Goal: Task Accomplishment & Management: Complete application form

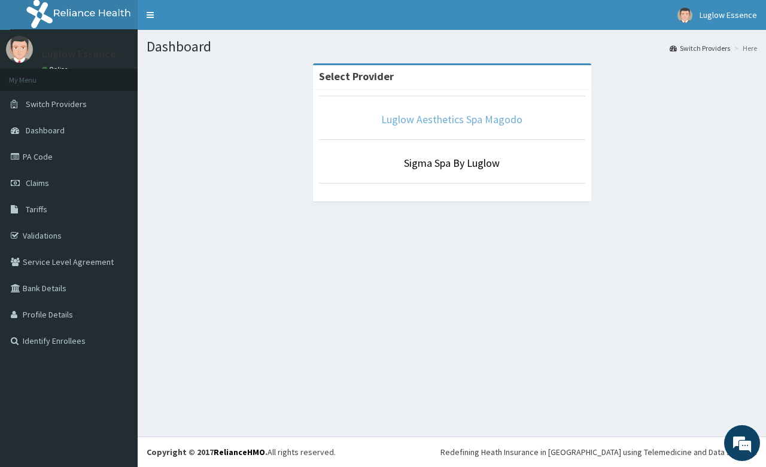
click at [500, 112] on link "Luglow Aesthetics Spa Magodo" at bounding box center [451, 119] width 141 height 14
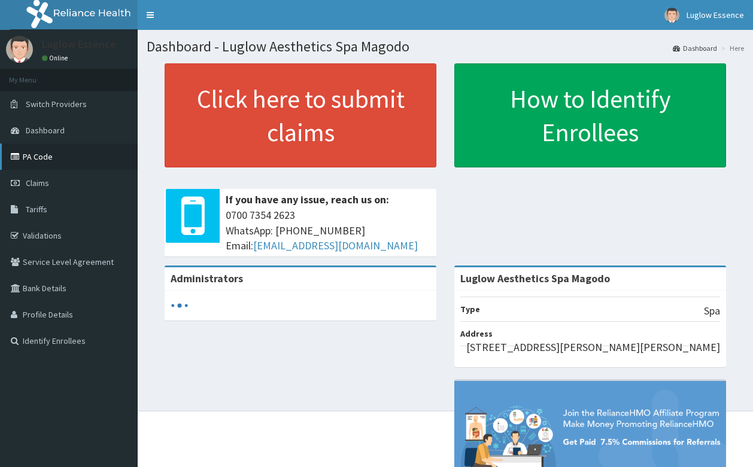
click at [60, 156] on link "PA Code" at bounding box center [69, 157] width 138 height 26
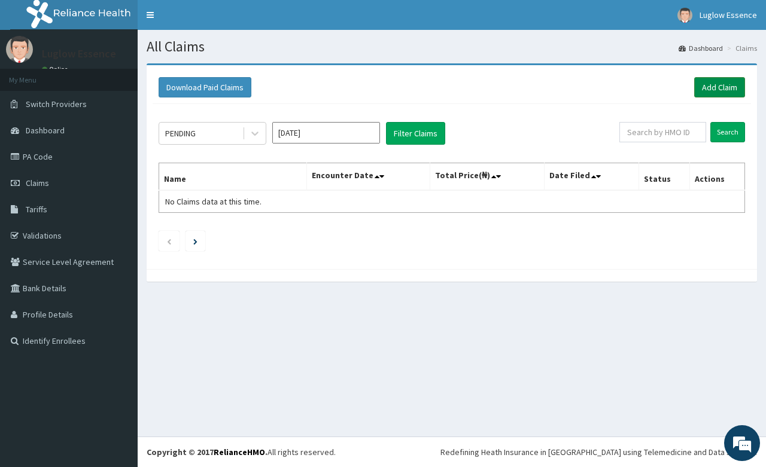
click at [721, 85] on link "Add Claim" at bounding box center [719, 87] width 51 height 20
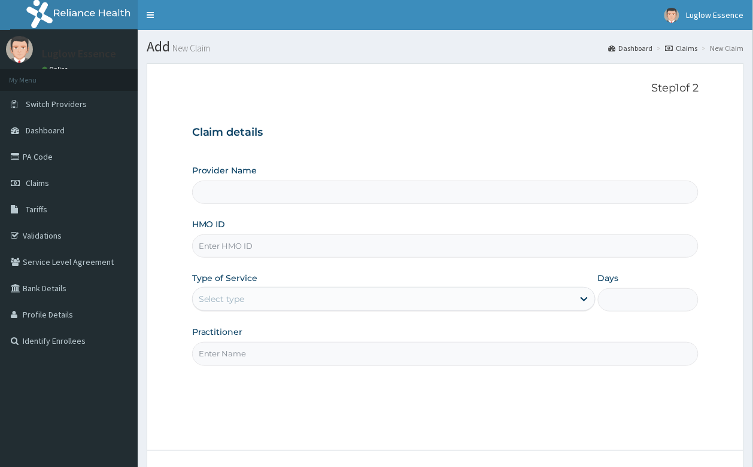
drag, startPoint x: 0, startPoint y: 0, endPoint x: 251, endPoint y: 249, distance: 353.6
paste input "ENP/11505/B"
type input "Luglow Aesthetics Spa Magodo"
type input "ENP/11505/B"
type input "1"
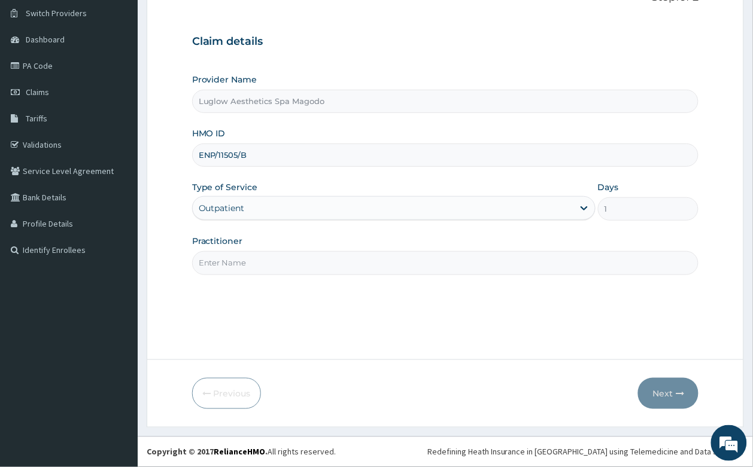
type input "ENP/11505/B"
click at [252, 253] on input "Practitioner" at bounding box center [445, 262] width 507 height 23
type input "PI"
click at [647, 392] on button "Next" at bounding box center [668, 393] width 60 height 31
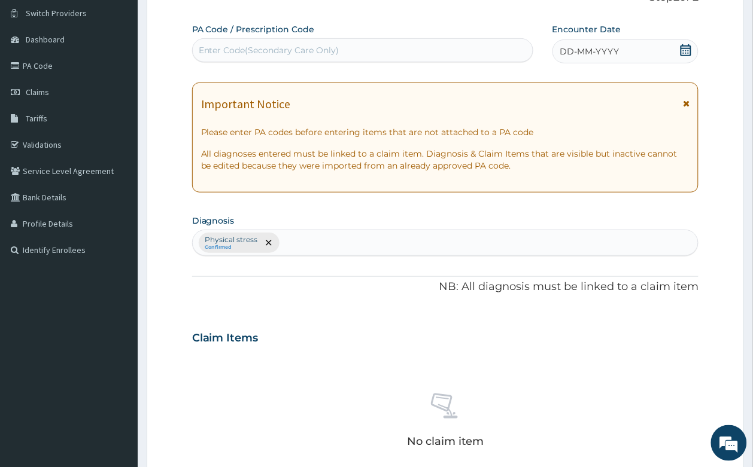
drag, startPoint x: 252, startPoint y: 70, endPoint x: 252, endPoint y: 57, distance: 12.6
click at [252, 69] on div "PA Code / Prescription Code Enter Code(Secondary Care Only) Encounter Date DD-M…" at bounding box center [445, 334] width 507 height 623
click at [252, 55] on div "Enter Code(Secondary Care Only)" at bounding box center [269, 50] width 141 height 12
paste input "PA/BB33CA"
type input "PA/BB33CA"
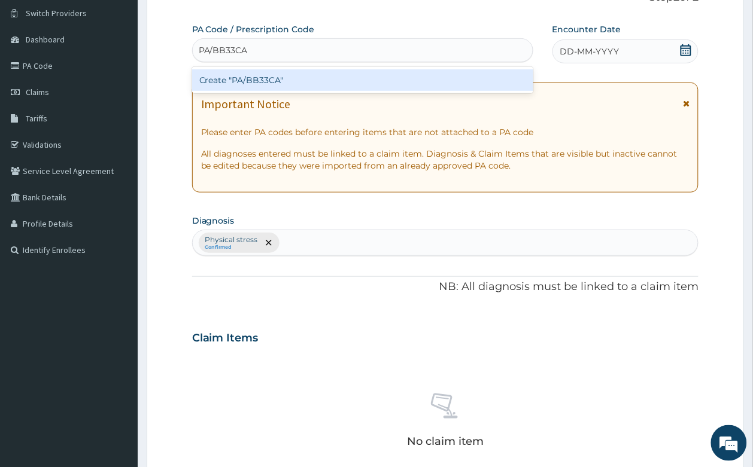
click at [279, 81] on div "Create "PA/BB33CA"" at bounding box center [362, 80] width 341 height 22
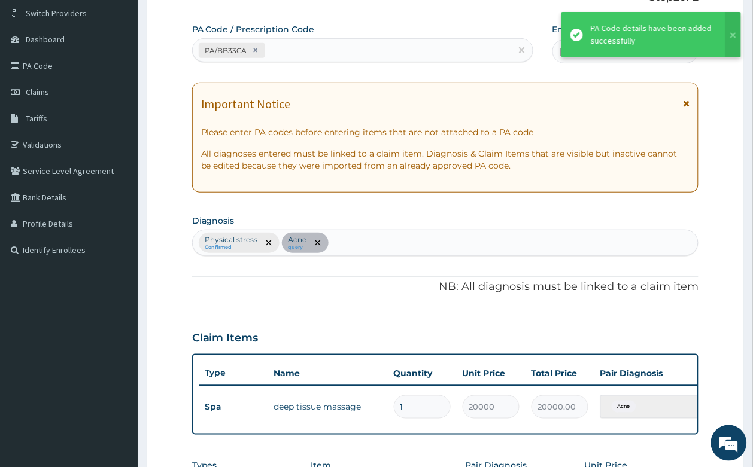
click at [689, 105] on icon at bounding box center [686, 103] width 7 height 8
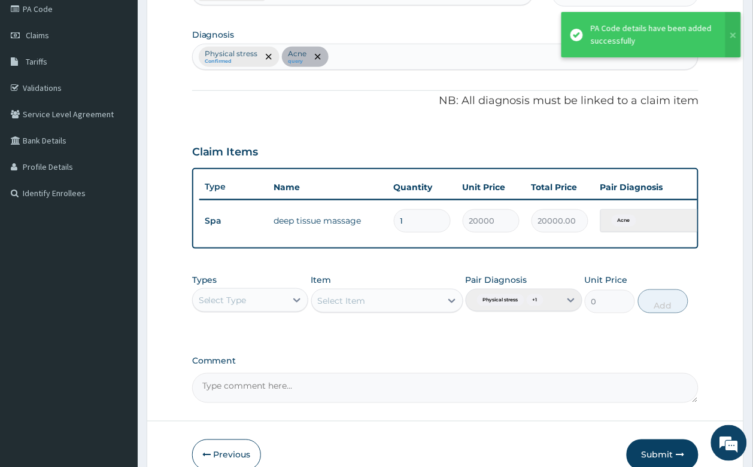
scroll to position [221, 0]
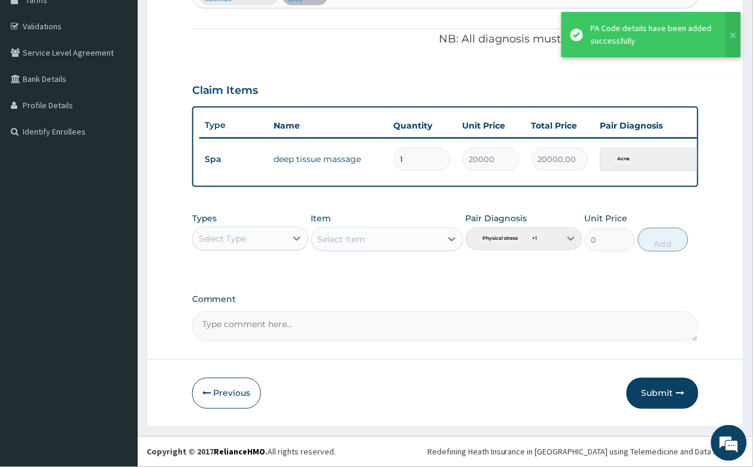
click at [663, 165] on tr "Spa deep tissue massage 1 20000 20000.00 Acne Delete" at bounding box center [492, 159] width 586 height 41
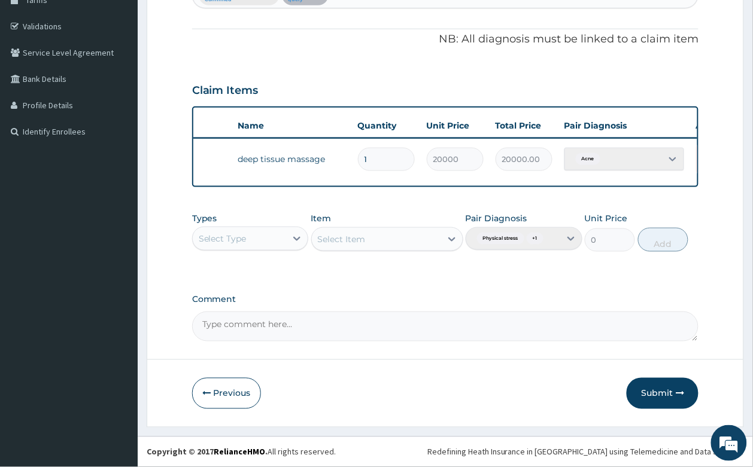
scroll to position [0, 93]
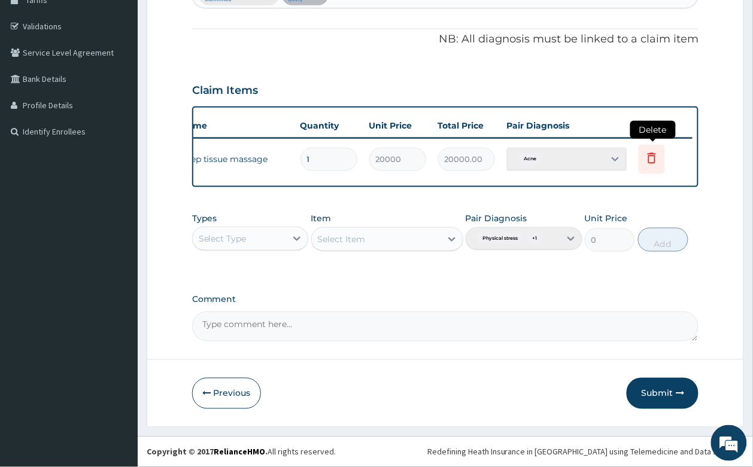
click at [653, 151] on icon at bounding box center [651, 158] width 14 height 14
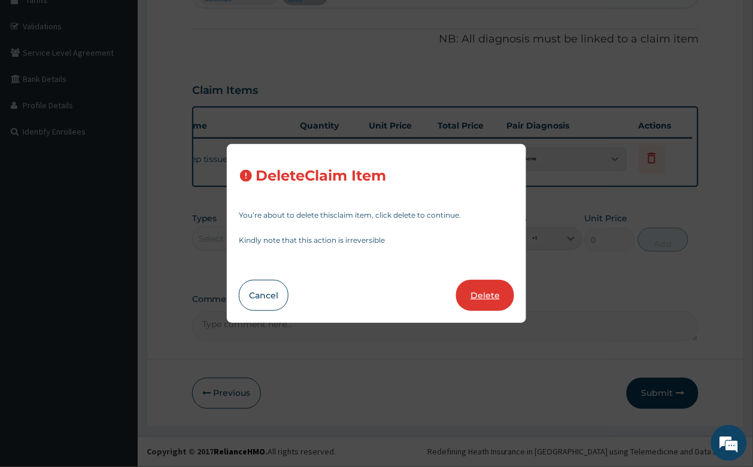
click at [483, 299] on button "Delete" at bounding box center [485, 295] width 58 height 31
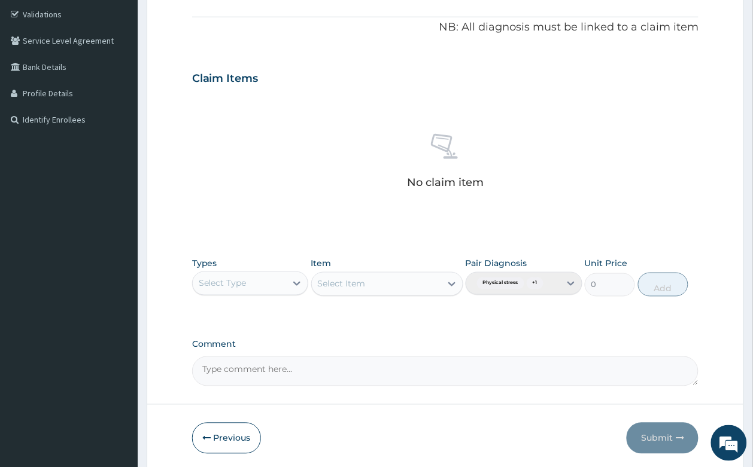
click at [281, 291] on div "Select Type" at bounding box center [240, 283] width 94 height 19
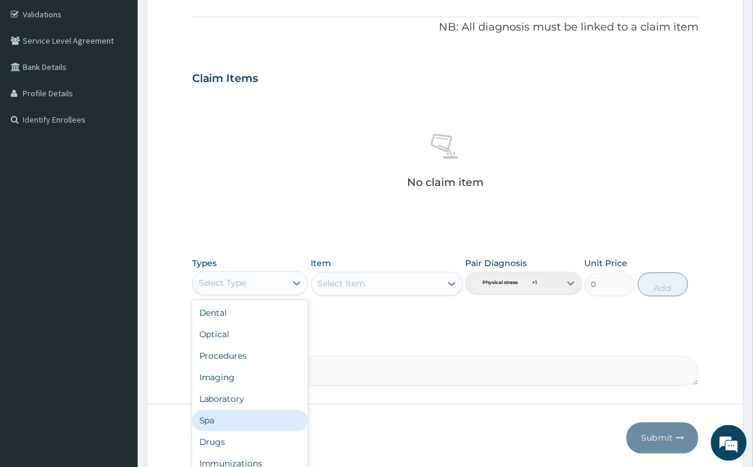
click at [242, 419] on div "Spa" at bounding box center [250, 421] width 117 height 22
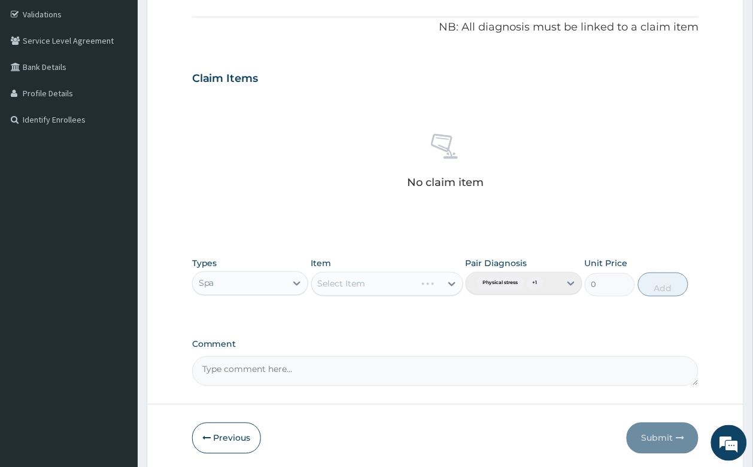
click at [424, 290] on div "Select Item" at bounding box center [387, 284] width 152 height 24
click at [413, 276] on div "Select Item" at bounding box center [376, 284] width 129 height 19
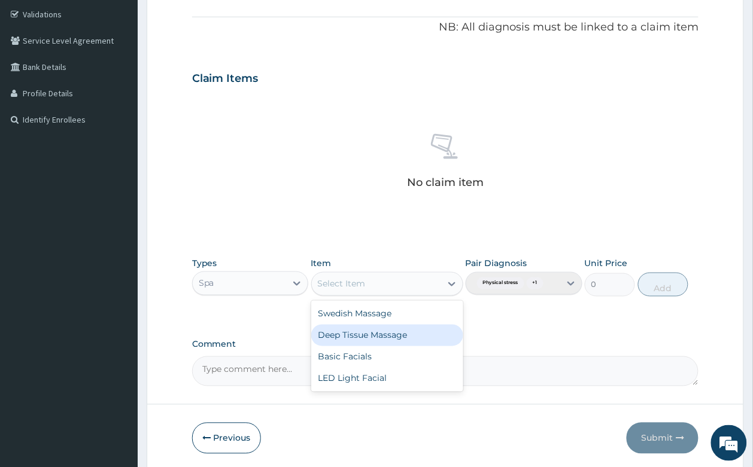
click at [376, 328] on div "Deep Tissue Massage" at bounding box center [387, 336] width 152 height 22
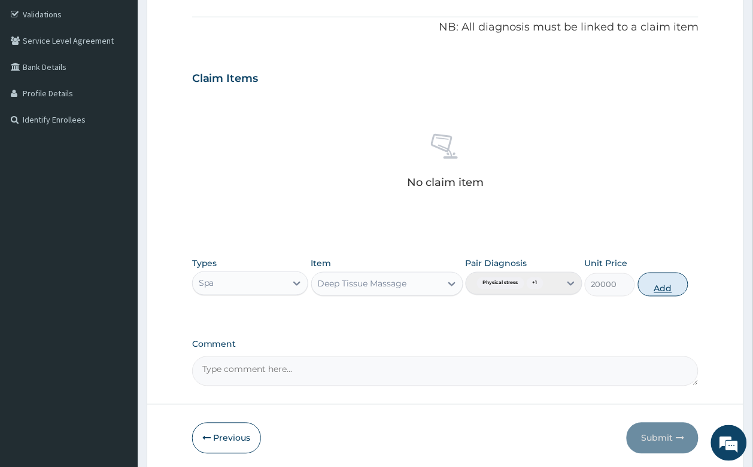
click at [675, 282] on button "Add" at bounding box center [663, 285] width 51 height 24
type input "0"
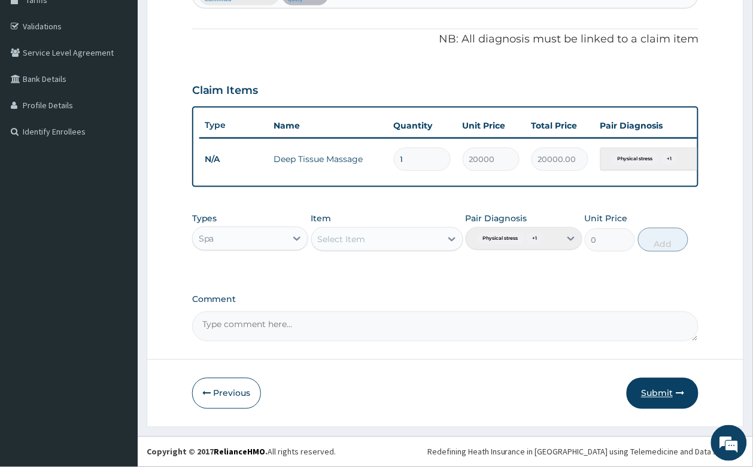
click at [664, 386] on button "Submit" at bounding box center [662, 393] width 72 height 31
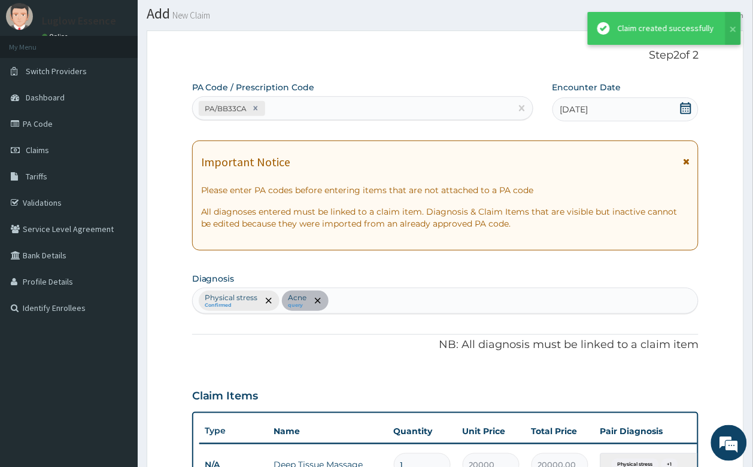
scroll to position [221, 0]
